Goal: Task Accomplishment & Management: Use online tool/utility

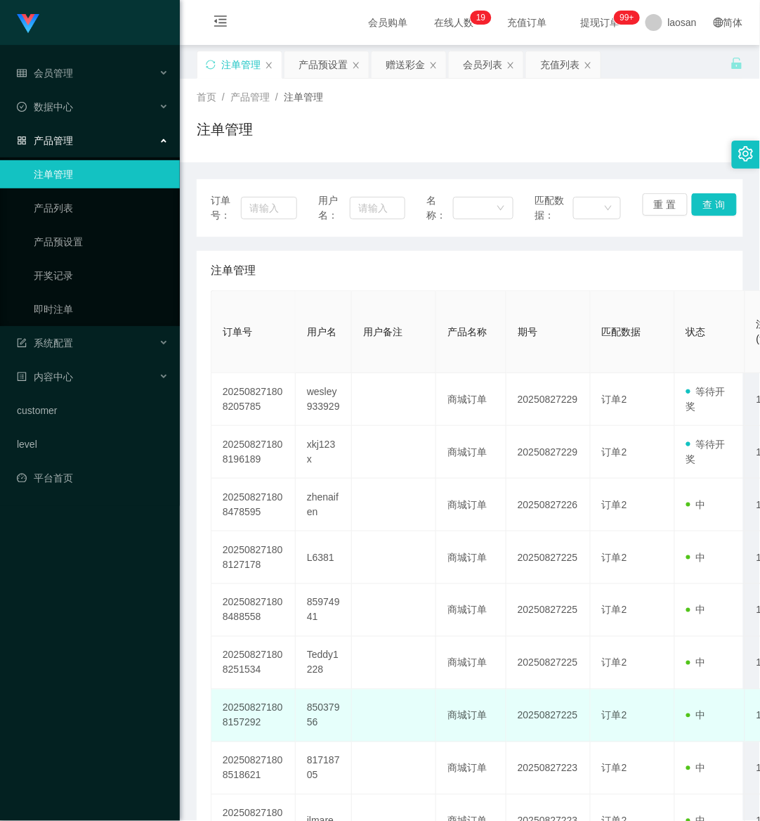
click at [360, 732] on td at bounding box center [394, 715] width 84 height 53
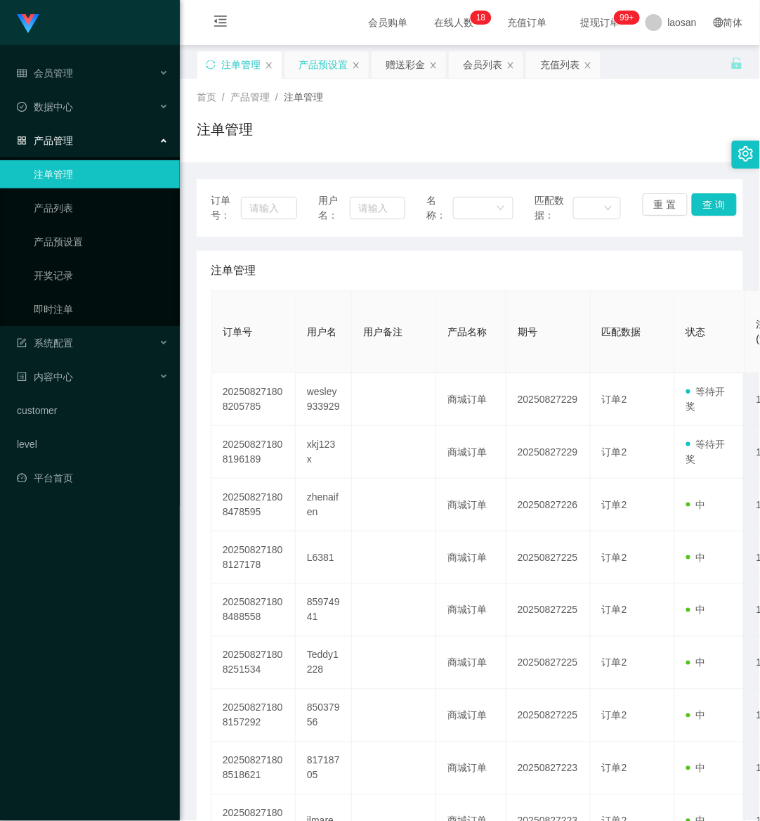
click at [322, 72] on div "产品预设置" at bounding box center [323, 64] width 49 height 27
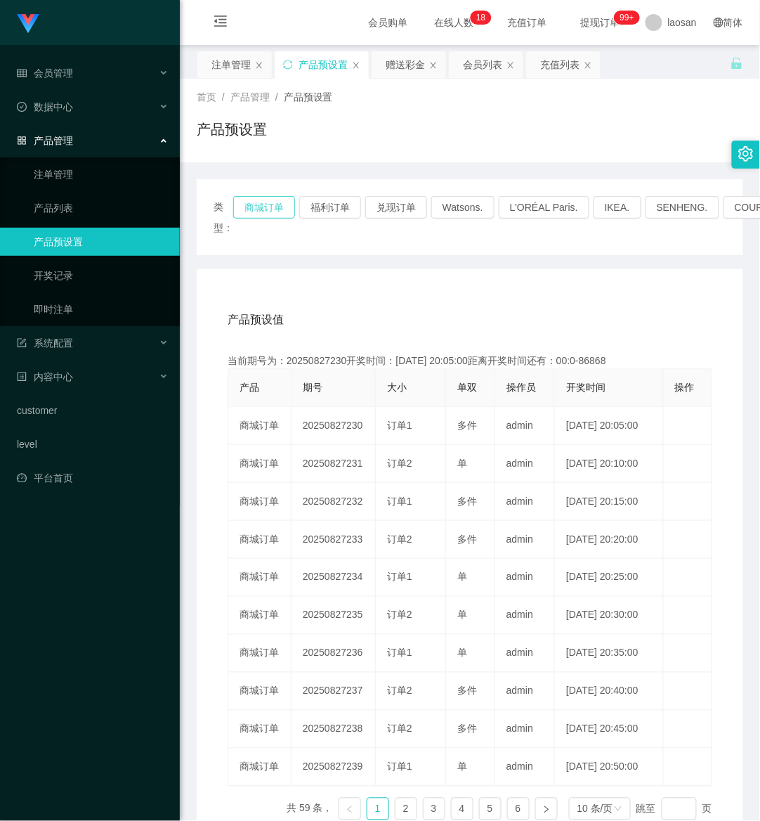
click at [254, 201] on button "商城订单" at bounding box center [264, 207] width 62 height 22
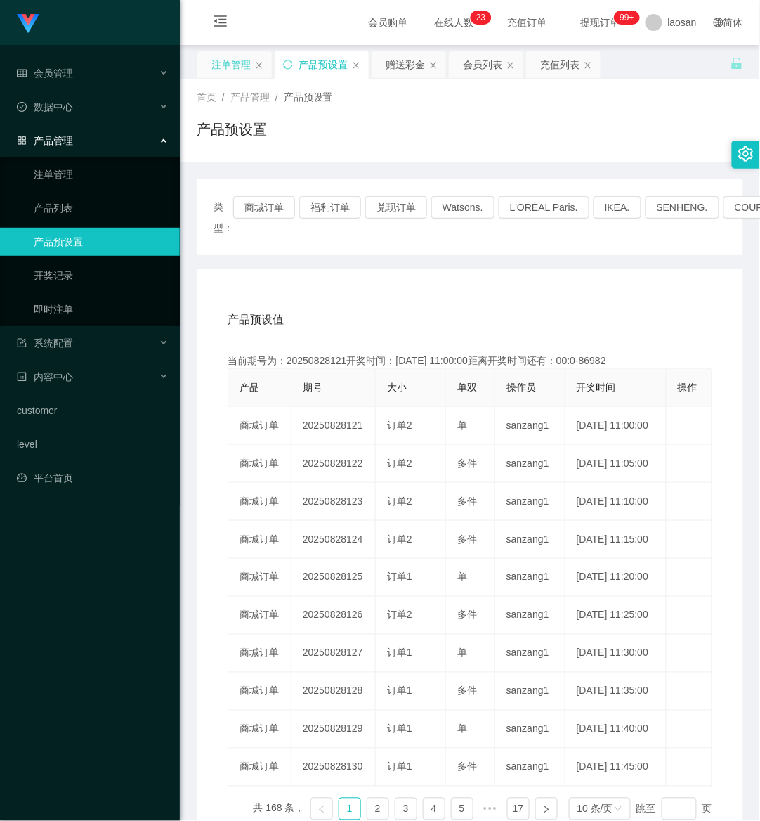
click at [242, 58] on div "注单管理" at bounding box center [231, 64] width 39 height 27
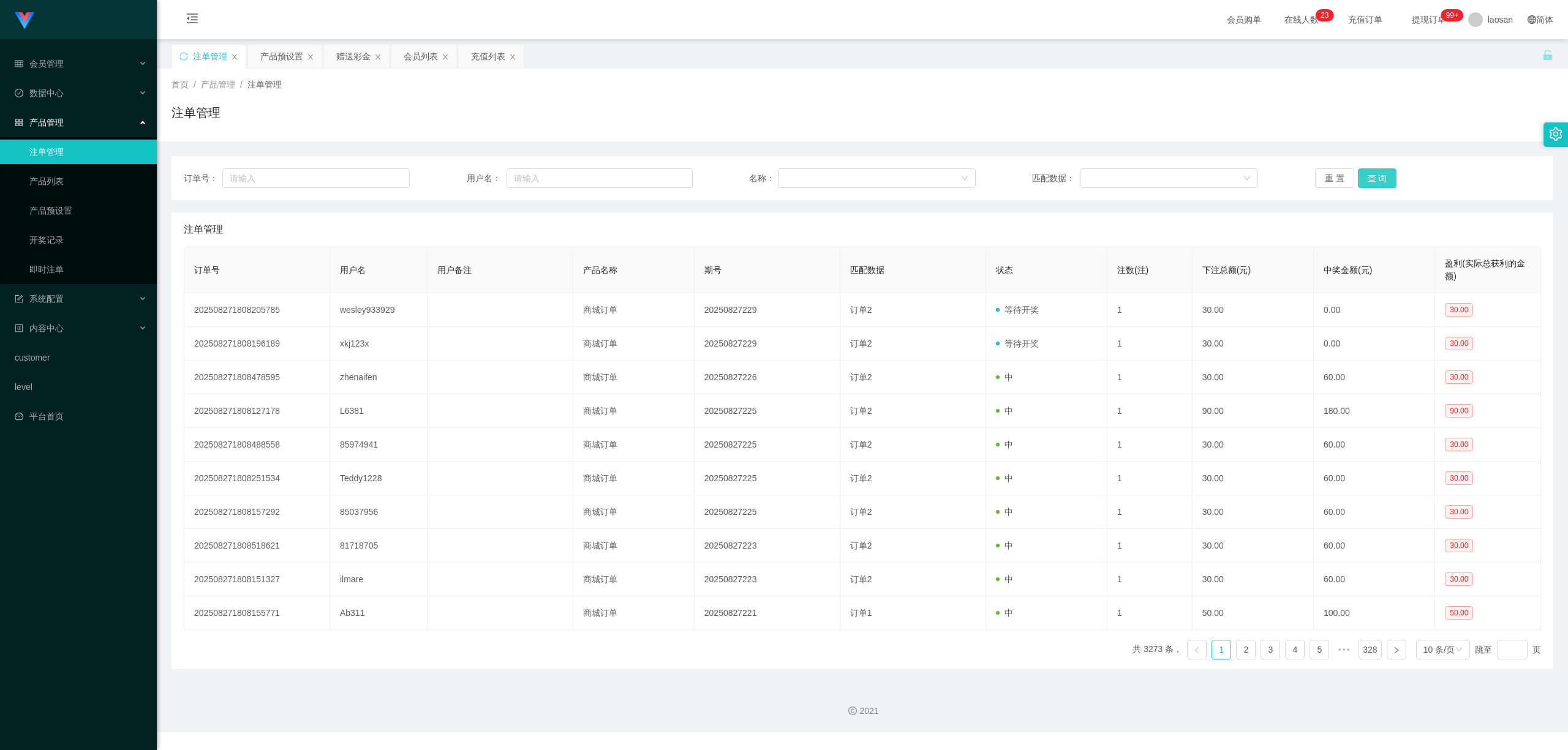
click at [662, 172] on button "查 询" at bounding box center [1377, 178] width 39 height 19
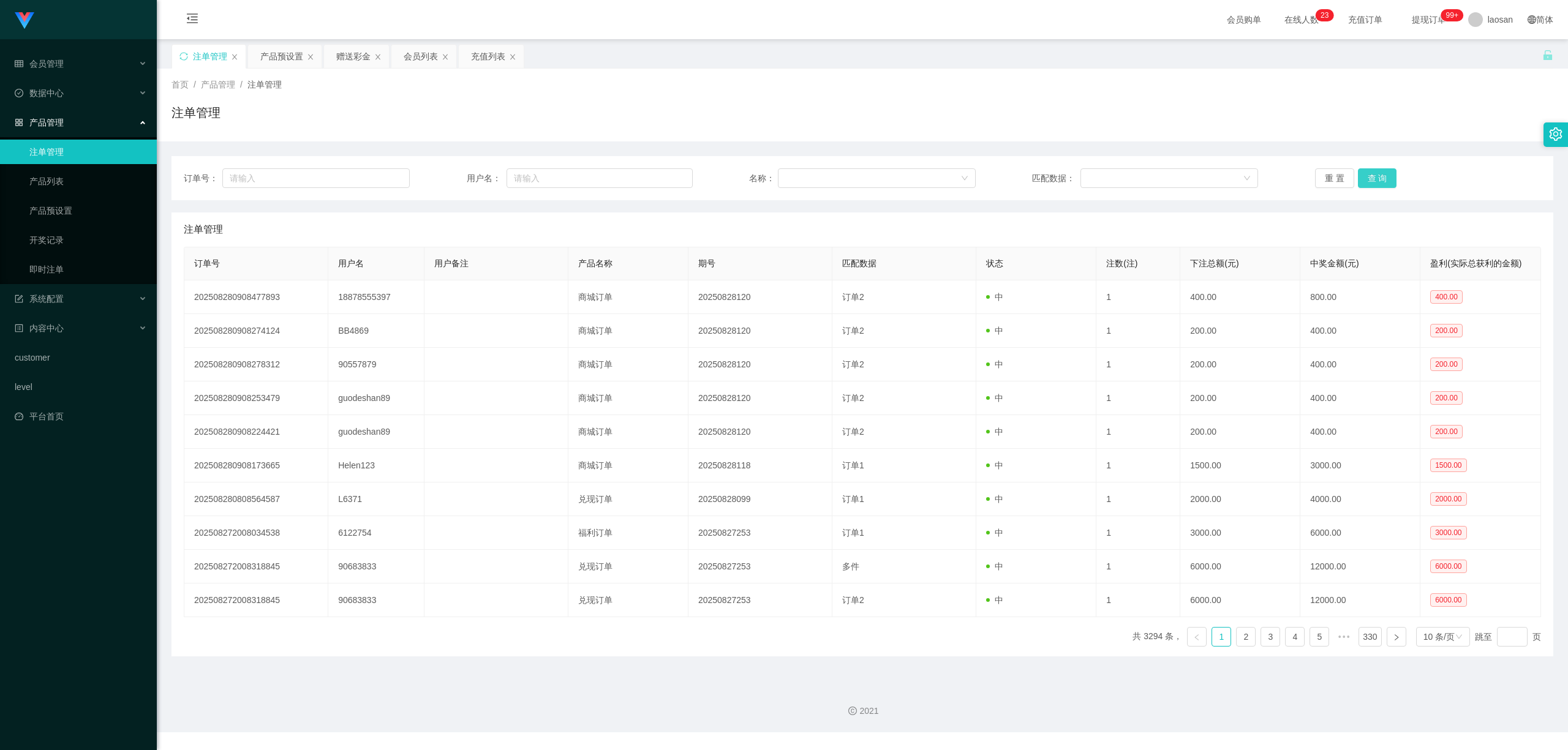
click at [662, 172] on button "查 询" at bounding box center [1377, 178] width 39 height 19
click at [662, 174] on button "查 询" at bounding box center [1377, 178] width 39 height 19
click at [662, 179] on button "查 询" at bounding box center [1377, 178] width 39 height 19
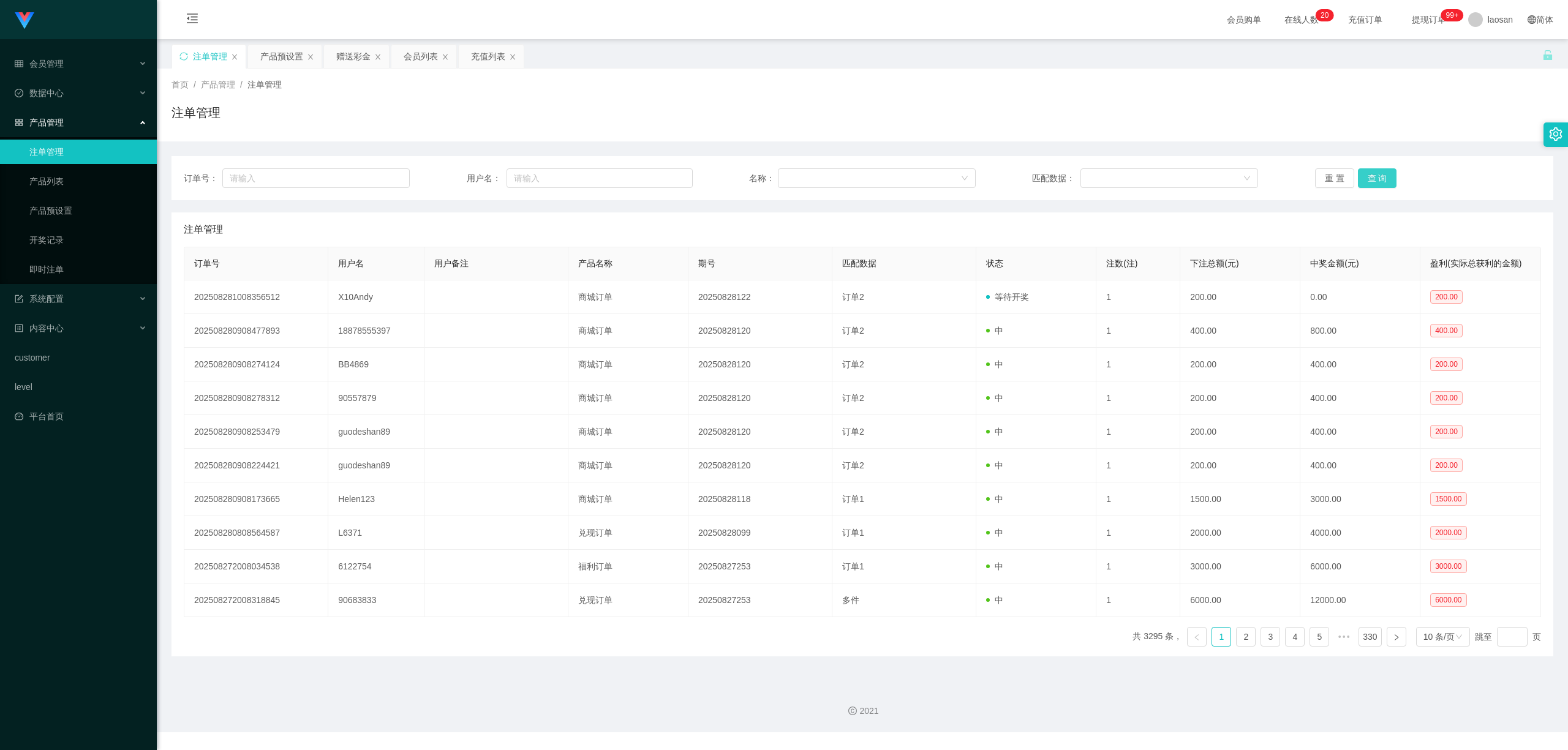
click at [662, 179] on button "查 询" at bounding box center [1377, 178] width 39 height 19
